Goal: Book appointment/travel/reservation

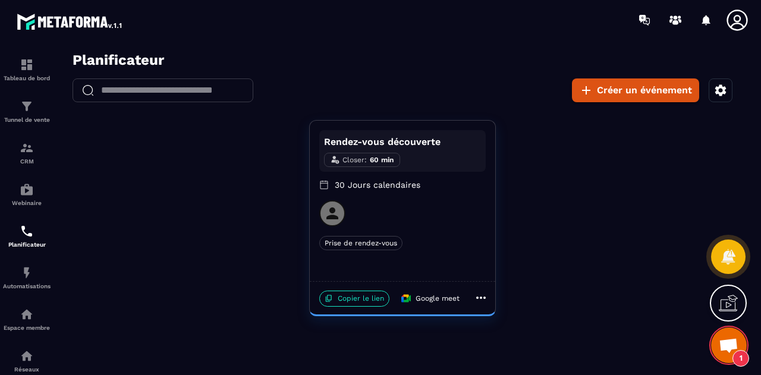
scroll to position [7011, 0]
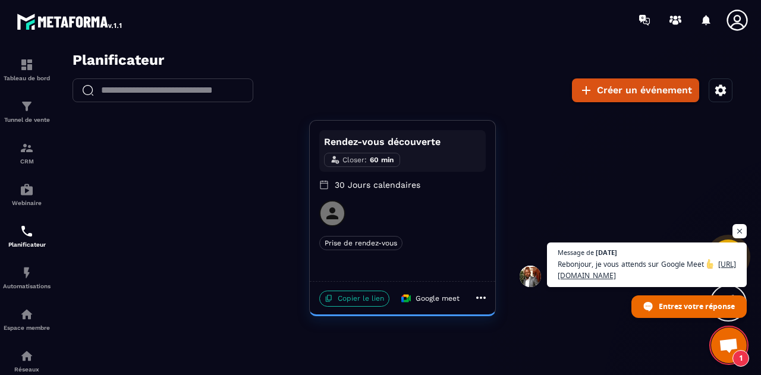
click at [339, 301] on p "Copier le lien" at bounding box center [354, 299] width 70 height 16
click at [719, 88] on icon "button" at bounding box center [721, 89] width 11 height 11
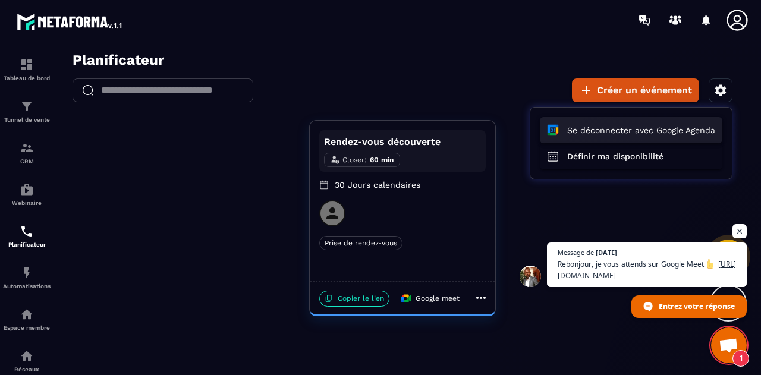
click at [650, 132] on button "Se déconnecter avec Google Agenda" at bounding box center [631, 130] width 183 height 26
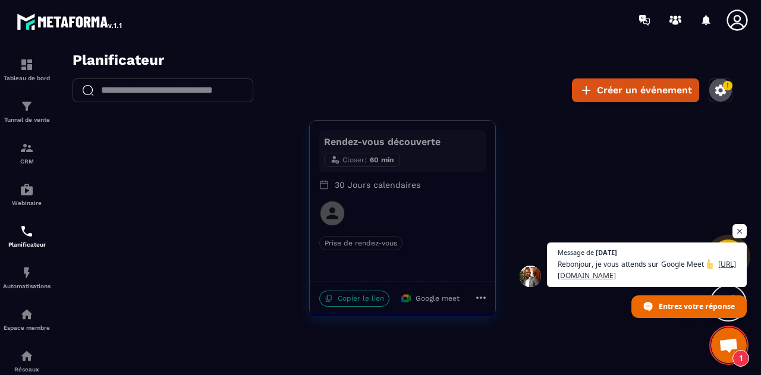
click at [729, 83] on icon "button" at bounding box center [728, 86] width 10 height 10
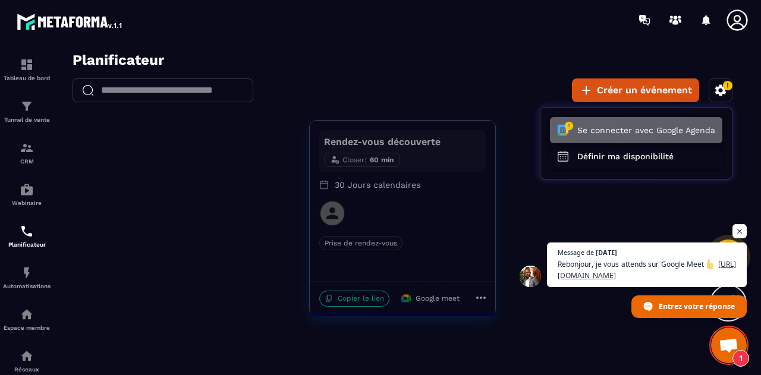
click at [657, 127] on button "Se connecter avec Google Agenda" at bounding box center [636, 130] width 173 height 26
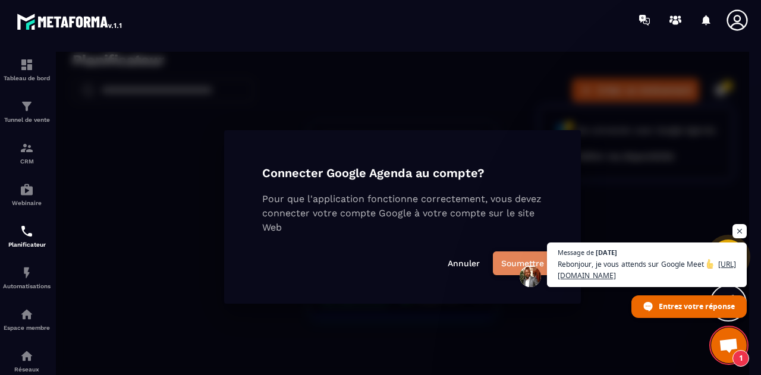
click at [513, 259] on button "Soumettre" at bounding box center [522, 264] width 59 height 24
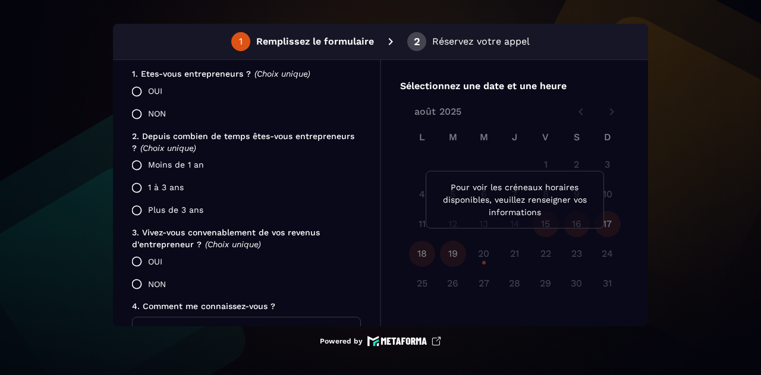
scroll to position [300, 0]
click at [155, 111] on label "NON" at bounding box center [244, 113] width 236 height 23
click at [151, 199] on label "Plus de 3 ans" at bounding box center [244, 210] width 236 height 23
click at [152, 269] on label "OUI" at bounding box center [244, 261] width 236 height 23
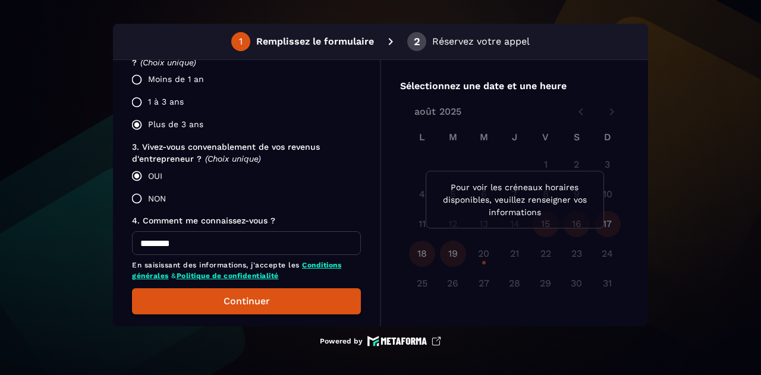
scroll to position [401, 0]
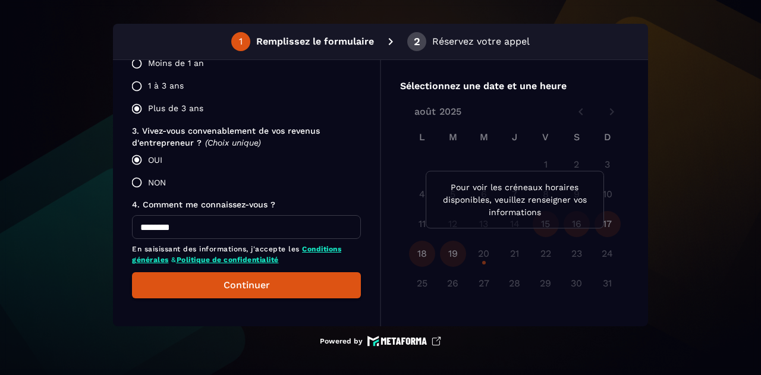
click at [184, 228] on input "********" at bounding box center [246, 227] width 229 height 24
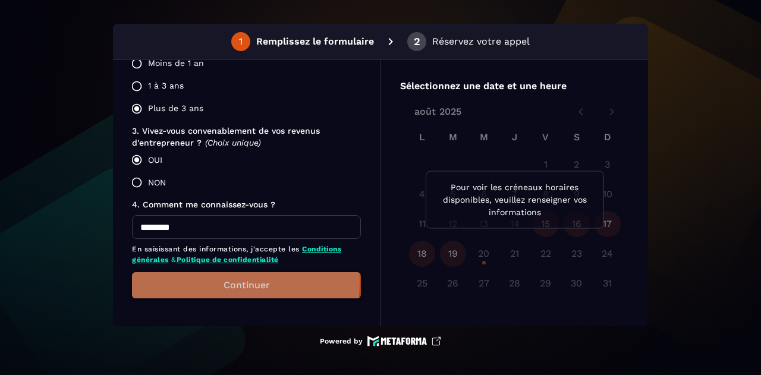
click at [163, 280] on button "Continuer" at bounding box center [246, 285] width 229 height 26
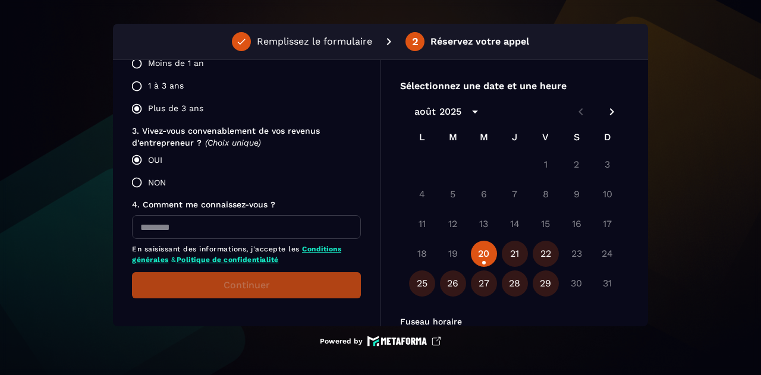
drag, startPoint x: 483, startPoint y: 253, endPoint x: 681, endPoint y: 281, distance: 199.6
click at [681, 281] on div "**********" at bounding box center [380, 187] width 761 height 375
click at [609, 114] on icon "Next month" at bounding box center [612, 112] width 14 height 14
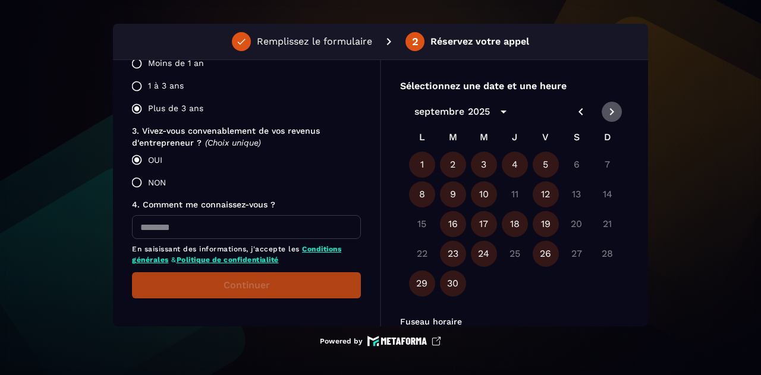
click at [609, 114] on icon "Next month" at bounding box center [612, 112] width 14 height 14
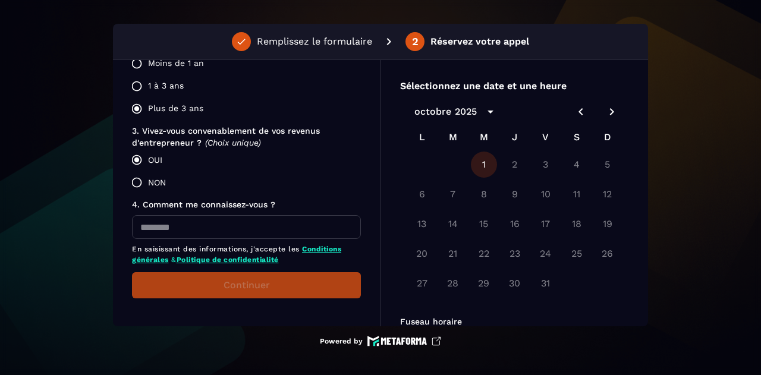
click at [580, 114] on icon "Previous month" at bounding box center [581, 112] width 14 height 14
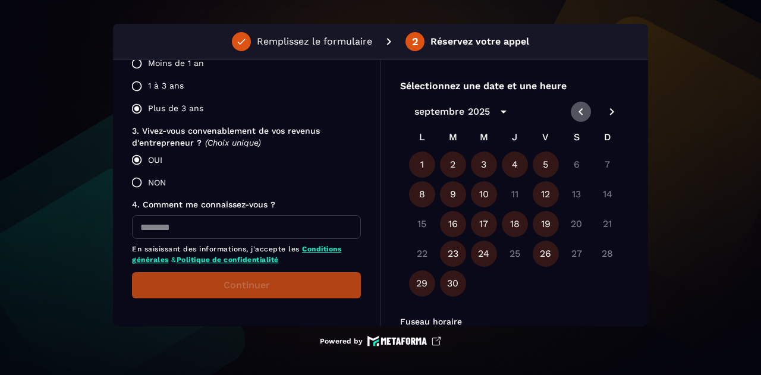
click at [579, 114] on icon "Previous month" at bounding box center [581, 111] width 4 height 7
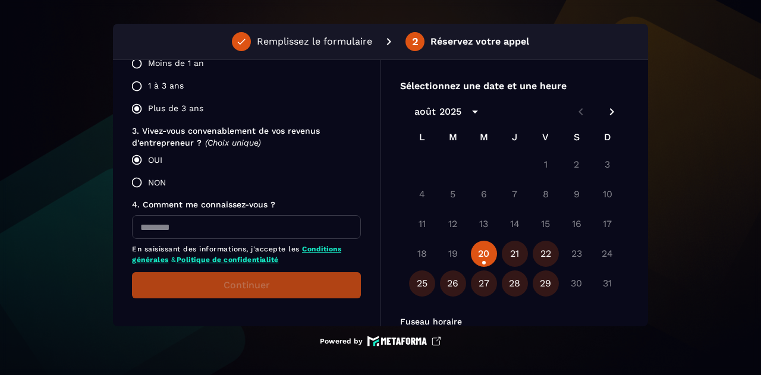
click at [483, 253] on button "20" at bounding box center [484, 254] width 26 height 26
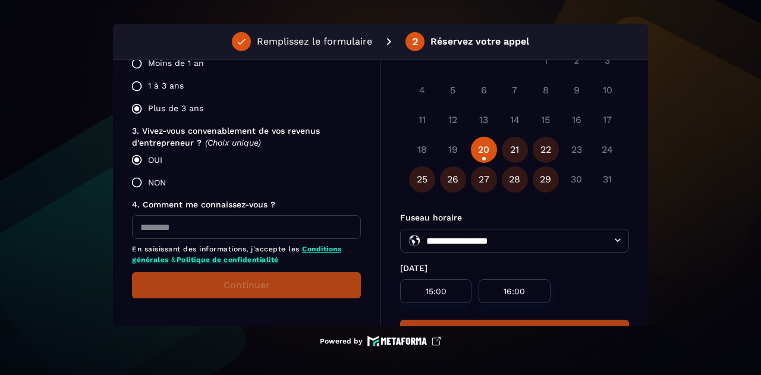
scroll to position [151, 0]
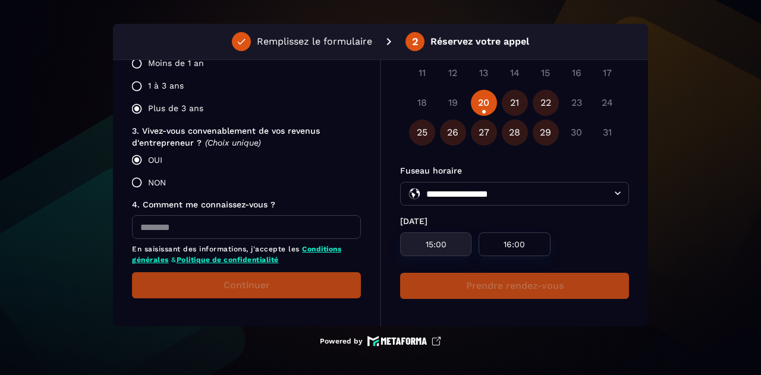
click at [439, 240] on p "15:00" at bounding box center [436, 245] width 43 height 10
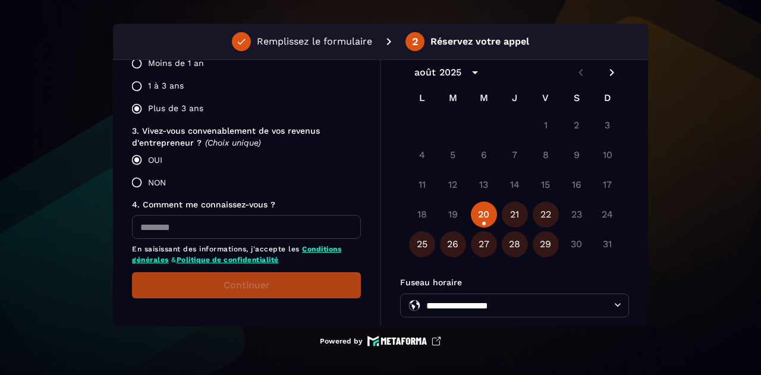
scroll to position [0, 0]
